Goal: Task Accomplishment & Management: Use online tool/utility

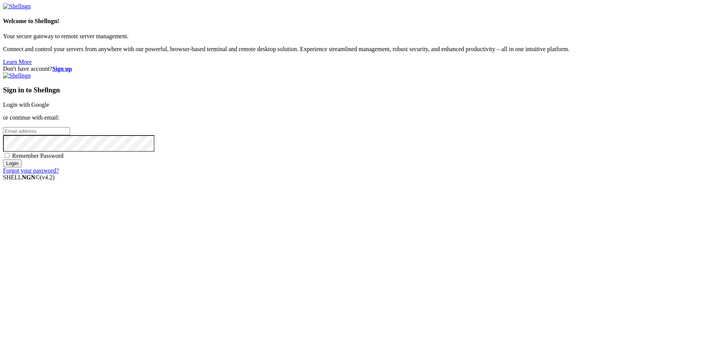
click at [49, 108] on link "Login with Google" at bounding box center [26, 104] width 46 height 6
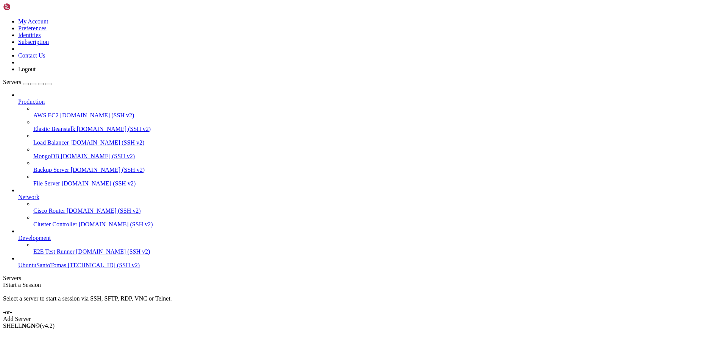
click at [392, 316] on link "Add Server" at bounding box center [363, 319] width 721 height 7
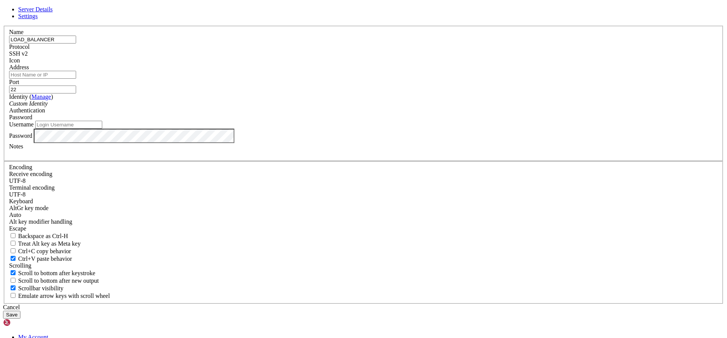
type input "LOAD_BALANCER"
click at [76, 79] on input "Address" at bounding box center [42, 75] width 67 height 8
paste input "[TECHNICAL_ID] (IP_PUBLIC)"
drag, startPoint x: 340, startPoint y: 130, endPoint x: 301, endPoint y: 136, distance: 39.1
click at [301, 79] on div "Address [TECHNICAL_ID] (IP_PUBLIC)" at bounding box center [363, 71] width 709 height 15
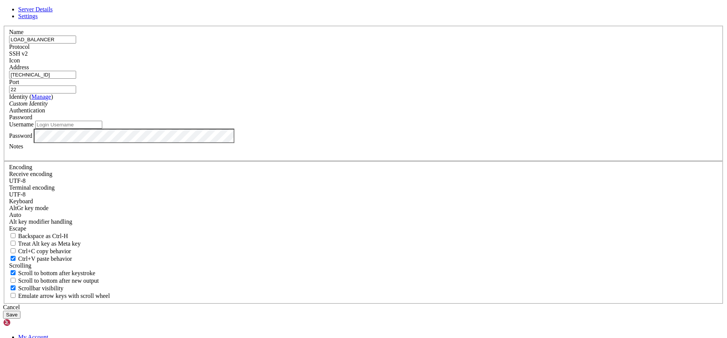
type input "[TECHNICAL_ID]"
click at [102, 129] on input "Username" at bounding box center [68, 125] width 67 height 8
type input "Santotomas"
click at [20, 311] on button "Save" at bounding box center [11, 315] width 17 height 8
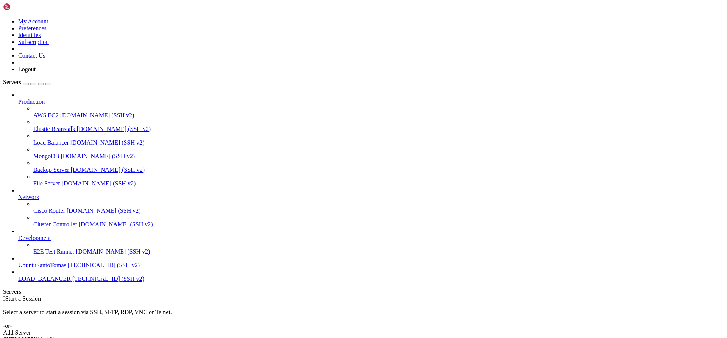
click at [47, 282] on span "LOAD_BALANCER" at bounding box center [44, 279] width 53 height 6
click at [18, 262] on icon at bounding box center [18, 262] width 0 height 0
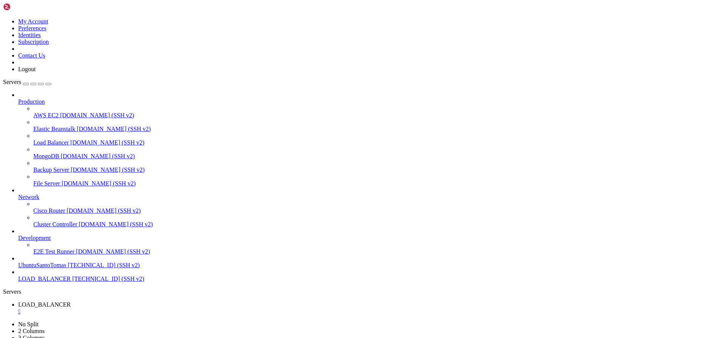
click at [71, 282] on span "LOAD_BALANCER" at bounding box center [44, 279] width 53 height 6
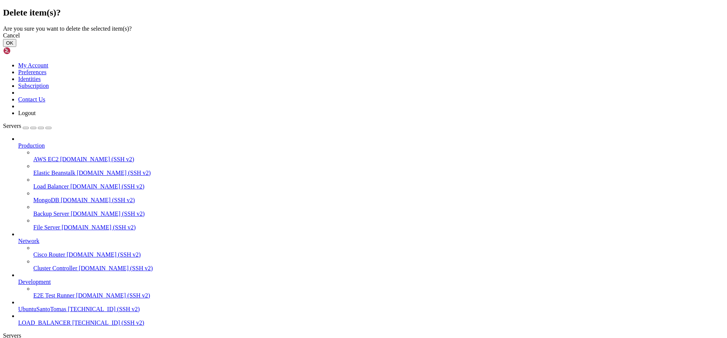
click at [446, 47] on div "Cancel OK" at bounding box center [363, 39] width 721 height 15
click at [16, 47] on button "OK" at bounding box center [9, 43] width 13 height 8
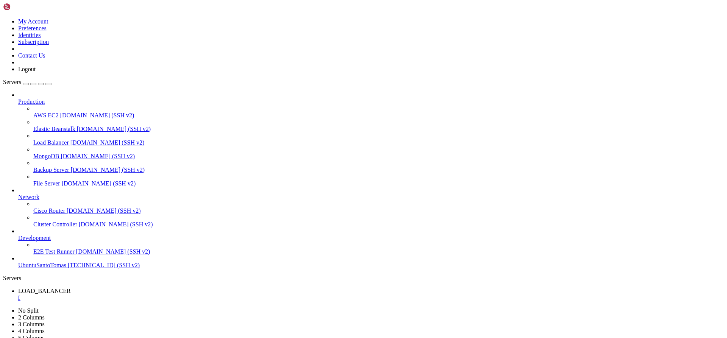
click at [157, 295] on div "" at bounding box center [371, 298] width 706 height 7
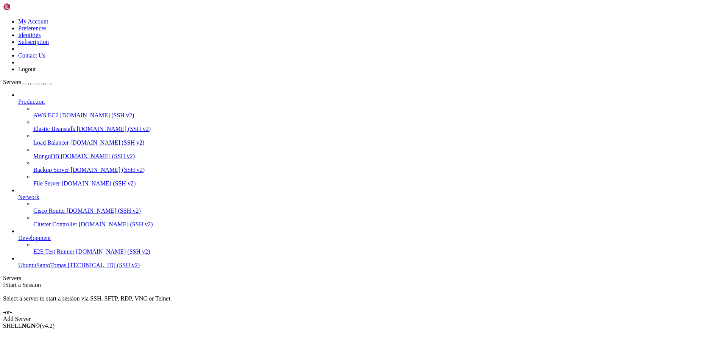
click at [426, 316] on link "Add Server" at bounding box center [363, 319] width 721 height 7
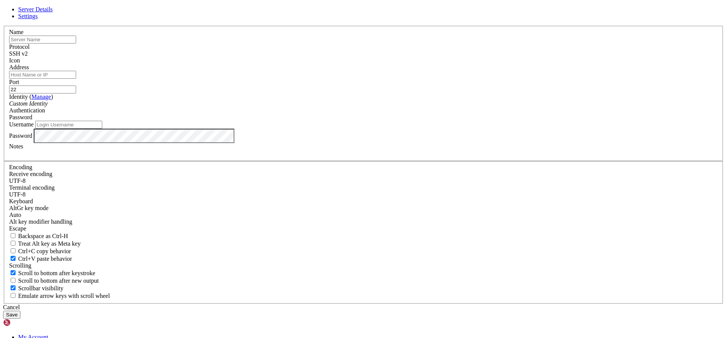
click at [76, 44] on input "text" at bounding box center [42, 40] width 67 height 8
type input "LOAD_BALANCER"
click at [76, 79] on input "Address" at bounding box center [42, 75] width 67 height 8
type input "[TECHNICAL_ID]"
click at [327, 107] on div "Custom Identity" at bounding box center [363, 103] width 709 height 7
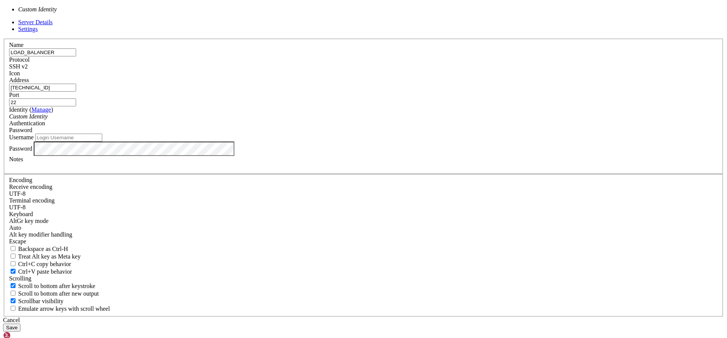
click at [328, 120] on div "Custom Identity" at bounding box center [363, 116] width 709 height 7
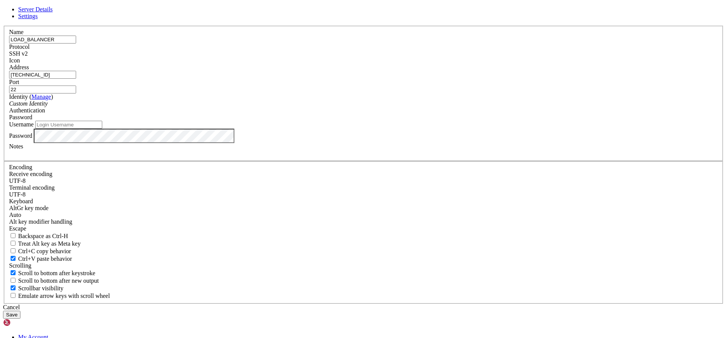
click at [323, 129] on div "Username" at bounding box center [363, 125] width 709 height 8
click at [102, 129] on input "Username" at bounding box center [68, 125] width 67 height 8
type input "Santotomas"
click at [411, 57] on div "SSH v2" at bounding box center [363, 53] width 709 height 7
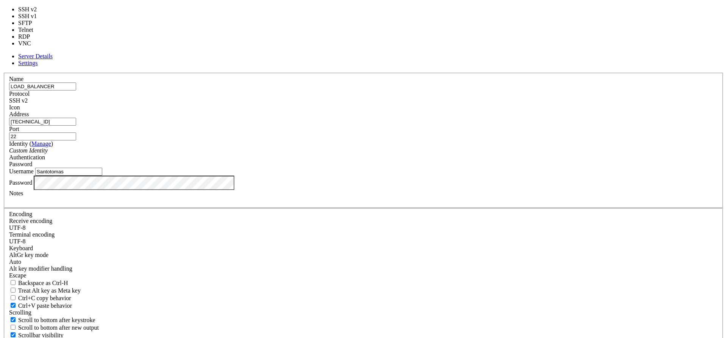
click at [411, 97] on div "SSH v2" at bounding box center [363, 100] width 709 height 7
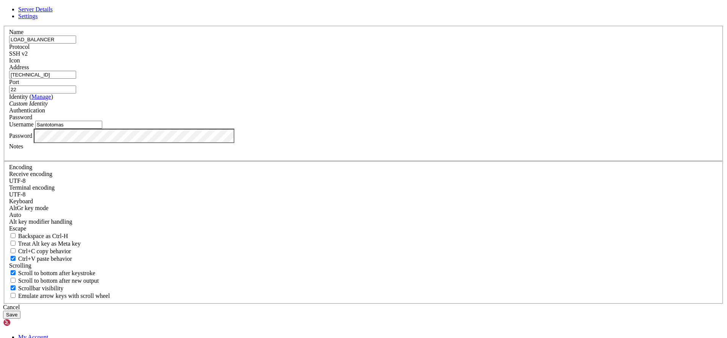
click at [413, 94] on div "Port 22" at bounding box center [363, 86] width 709 height 15
click at [76, 94] on input "22" at bounding box center [42, 90] width 67 height 8
click at [404, 81] on div "Name LOAD_BALANCER Protocol SSH v2 Icon Address [TECHNICAL_ID] ( Manage )" at bounding box center [363, 165] width 721 height 278
click at [48, 107] on icon "Custom Identity" at bounding box center [28, 103] width 39 height 6
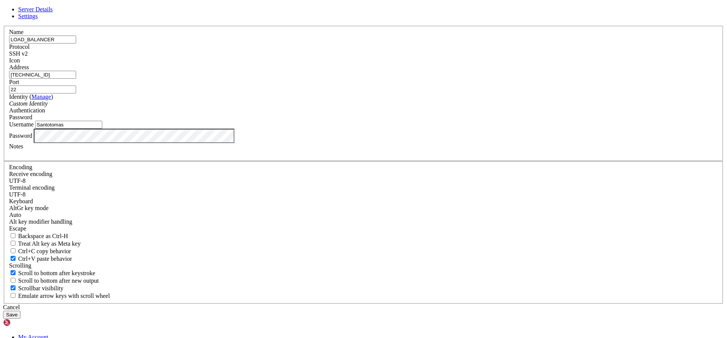
click at [430, 121] on div "Password" at bounding box center [363, 117] width 709 height 7
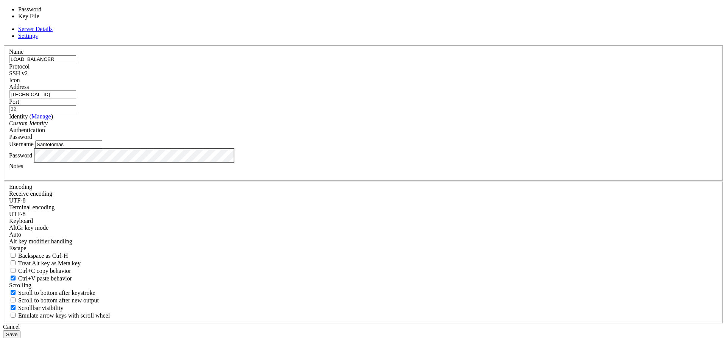
click at [430, 140] on div "Password" at bounding box center [363, 137] width 709 height 7
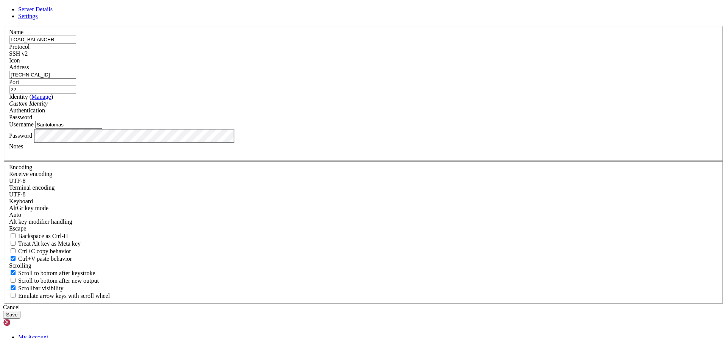
click at [20, 311] on button "Save" at bounding box center [11, 315] width 17 height 8
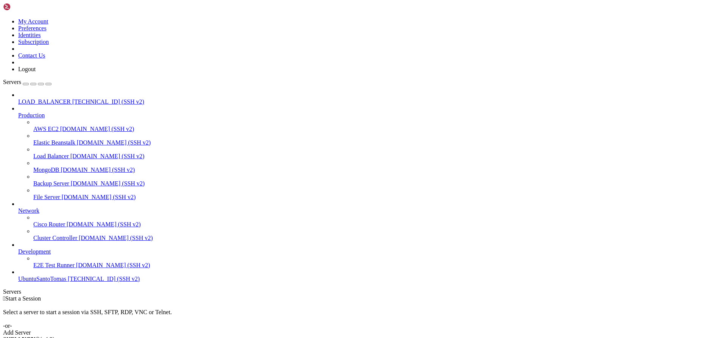
click at [432, 295] on div " Start a Session Select a server to start a session via SSH, SFTP, RDP, VNC or…" at bounding box center [363, 315] width 721 height 41
click at [421, 329] on div "Add Server" at bounding box center [363, 332] width 721 height 7
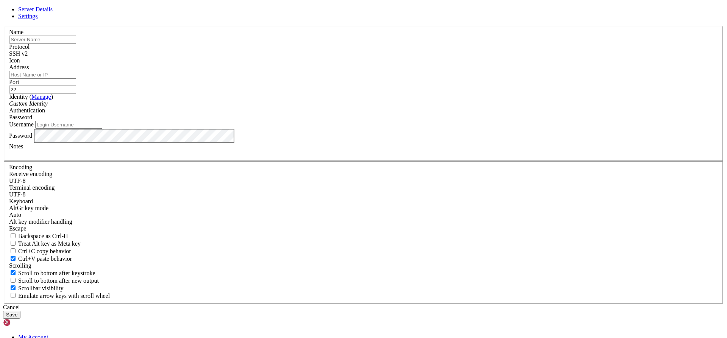
click at [318, 79] on div "Address" at bounding box center [363, 71] width 709 height 15
click at [76, 79] on input "Address" at bounding box center [42, 75] width 67 height 8
type input "[TECHNICAL_ID]"
click at [76, 44] on input "text" at bounding box center [42, 40] width 67 height 8
type input "LOAD_BALANCER"
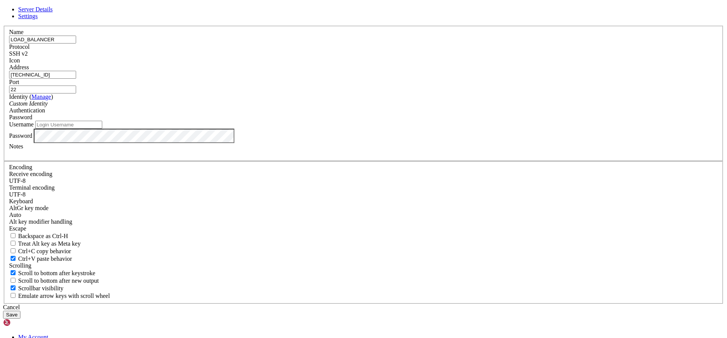
click at [38, 19] on span "Settings" at bounding box center [28, 16] width 20 height 6
click at [53, 12] on span "Server Details" at bounding box center [35, 9] width 34 height 6
click at [102, 129] on input "Username" at bounding box center [68, 125] width 67 height 8
type input "Santotomas"
click at [20, 311] on button "Save" at bounding box center [11, 315] width 17 height 8
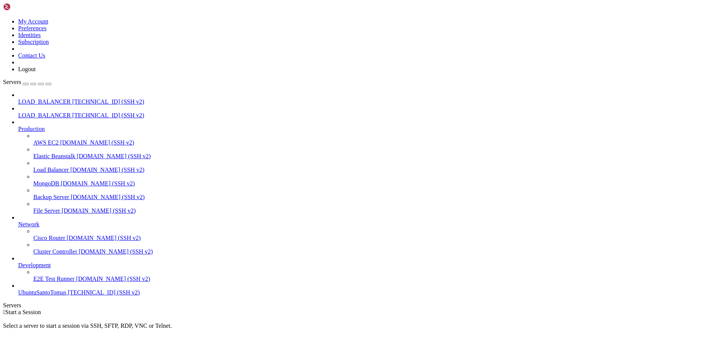
scroll to position [8, 0]
click at [42, 296] on span "UbuntuSantoTomas" at bounding box center [42, 292] width 48 height 6
